Goal: Information Seeking & Learning: Understand process/instructions

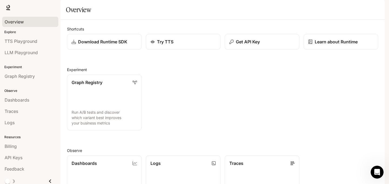
click at [15, 23] on span "Overview" at bounding box center [14, 22] width 19 height 6
click at [99, 45] on p "Download Runtime SDK" at bounding box center [103, 42] width 50 height 6
click at [321, 45] on p "Learn about Runtime" at bounding box center [335, 42] width 43 height 6
